Goal: Information Seeking & Learning: Learn about a topic

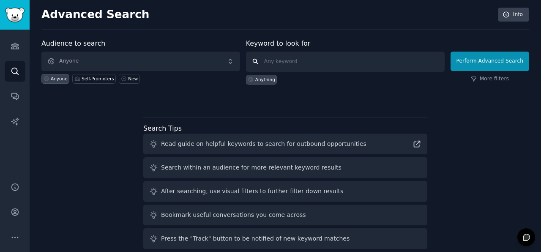
paste input "#SelfLove"
click at [269, 60] on input "#SelfLove" at bounding box center [345, 62] width 199 height 20
click at [282, 62] on input "SelfLove" at bounding box center [345, 62] width 199 height 20
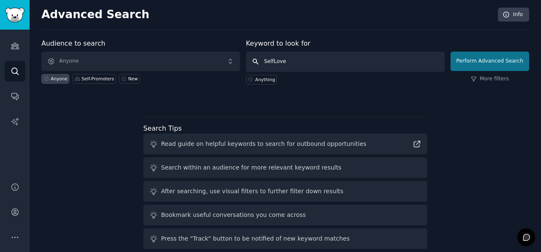
type input "SelfLove"
click at [470, 63] on button "Perform Advanced Search" at bounding box center [490, 61] width 79 height 19
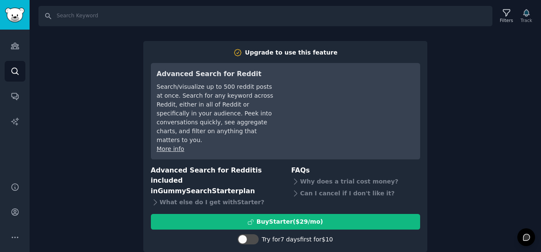
click at [80, 58] on div "Search Filters Track Upgrade to use this feature Advanced Search for Reddit Sea…" at bounding box center [285, 126] width 511 height 252
click at [79, 22] on input "Search" at bounding box center [265, 16] width 454 height 20
paste input "SelfLove"
type input "SelfLove"
